Goal: Check status: Check status

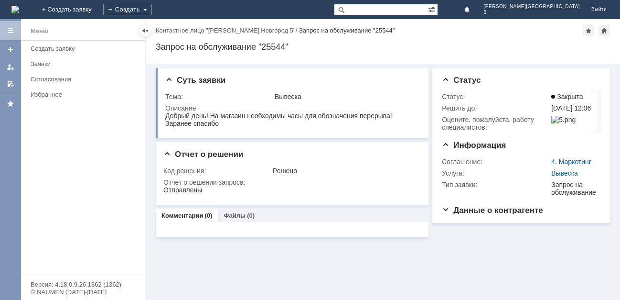
click at [19, 6] on img at bounding box center [15, 10] width 8 height 8
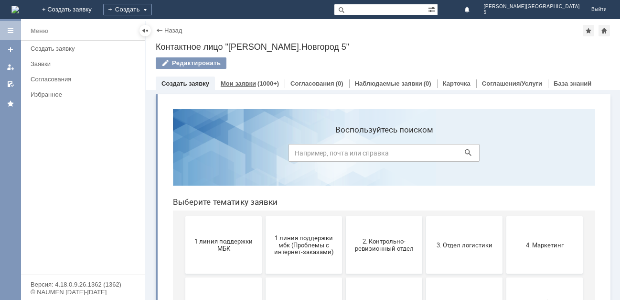
click at [242, 83] on link "Мои заявки" at bounding box center [238, 83] width 35 height 7
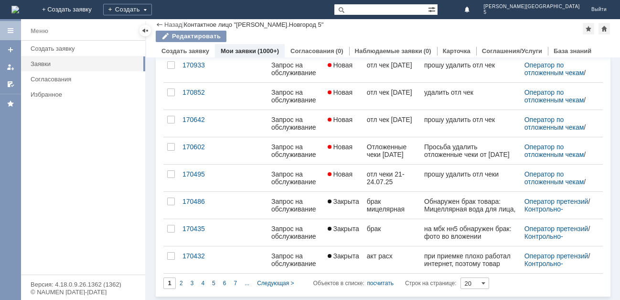
scroll to position [386, 0]
click at [266, 283] on span "Следующая >" at bounding box center [275, 282] width 37 height 7
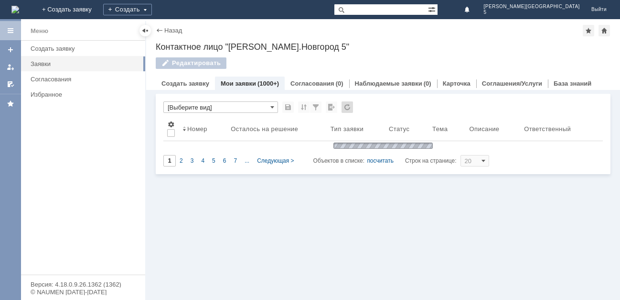
scroll to position [0, 0]
type input "2"
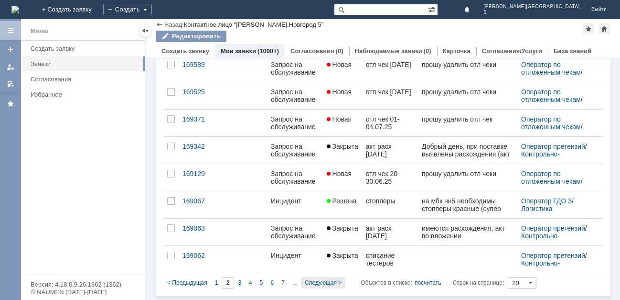
click at [314, 282] on span "Следующая >" at bounding box center [323, 282] width 37 height 7
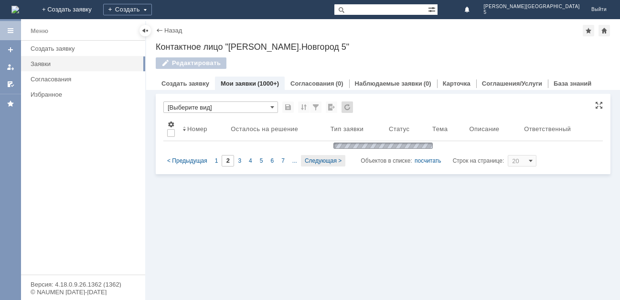
type input "3"
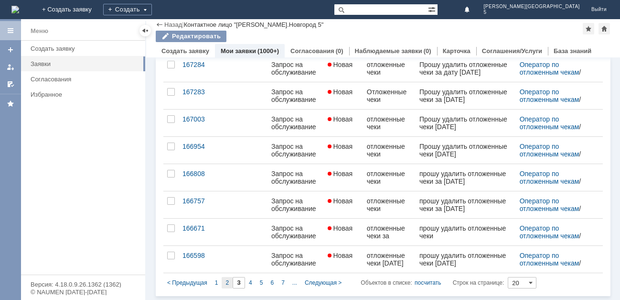
click at [225, 281] on div "2" at bounding box center [227, 282] width 11 height 11
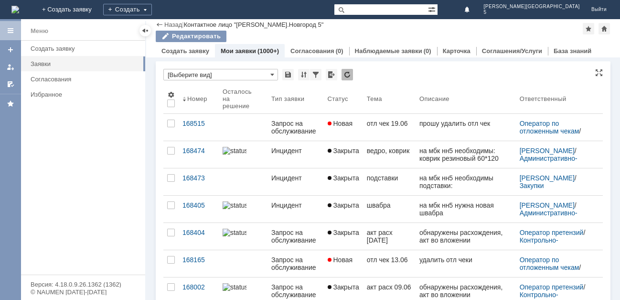
type input "2"
